Goal: Information Seeking & Learning: Learn about a topic

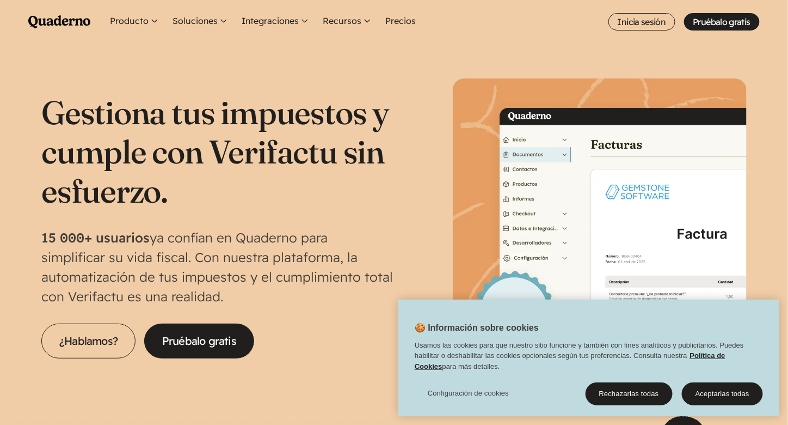
click at [68, 27] on icon "Quaderno Homepage" at bounding box center [59, 21] width 62 height 13
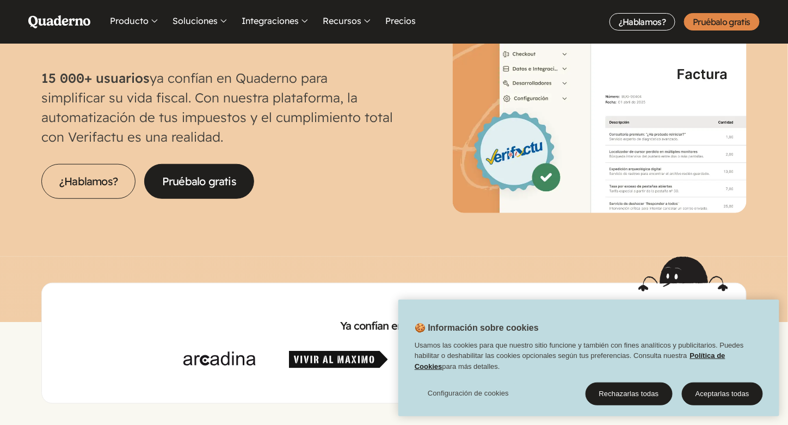
scroll to position [163, 0]
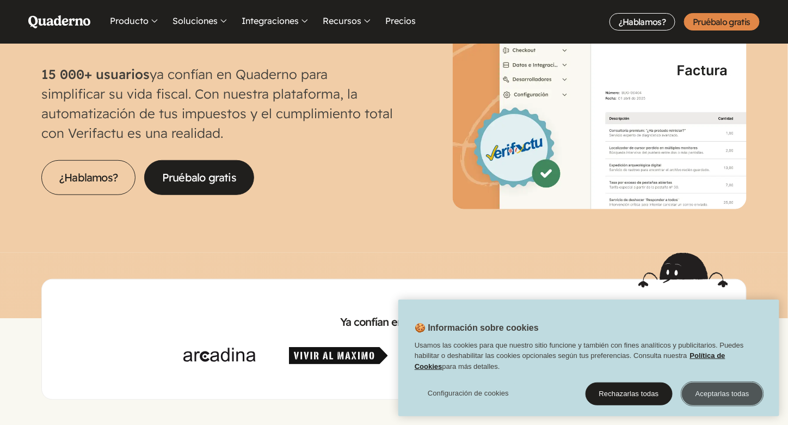
click at [743, 390] on button "Aceptarlas todas" at bounding box center [722, 393] width 81 height 23
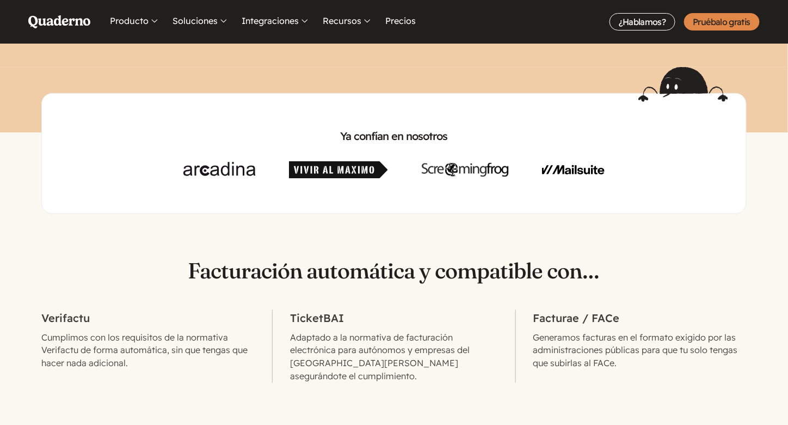
scroll to position [381, 0]
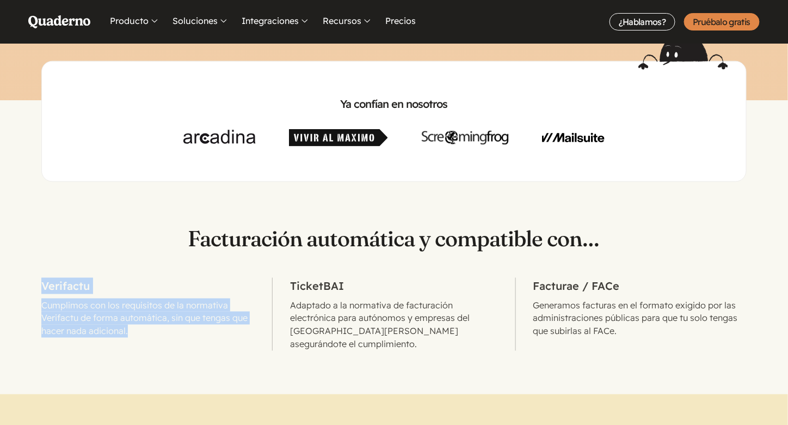
drag, startPoint x: 137, startPoint y: 331, endPoint x: 41, endPoint y: 289, distance: 103.9
click at [41, 289] on li "Verifactu Cumplimos con los requisitos de la normativa Verifactu de forma autom…" at bounding box center [156, 314] width 231 height 73
copy li "Verifactu Cumplimos con los requisitos de la normativa Verifactu de forma autom…"
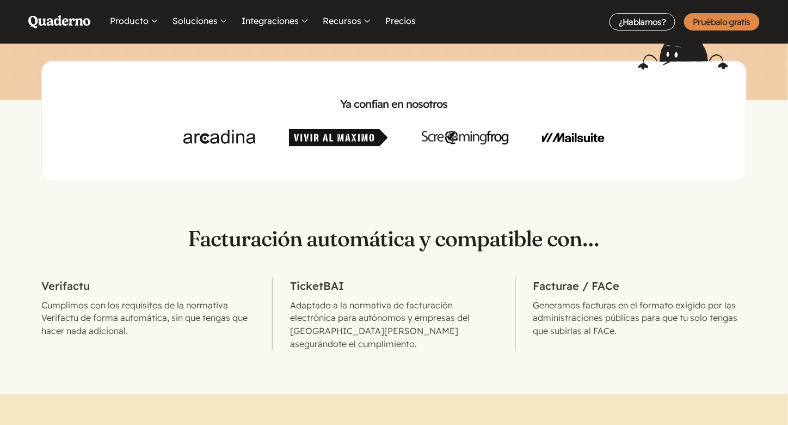
click at [109, 217] on section "Facturación automática y compatible con… Verifactu Cumplimos con los requisitos…" at bounding box center [394, 266] width 788 height 169
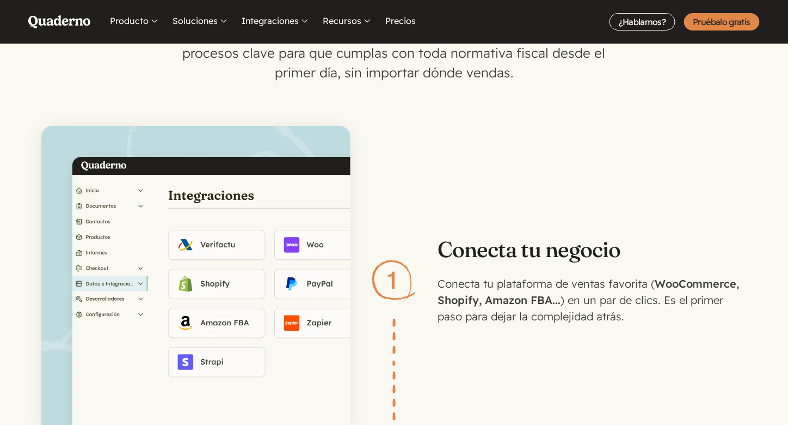
scroll to position [1307, 0]
